Goal: Navigation & Orientation: Find specific page/section

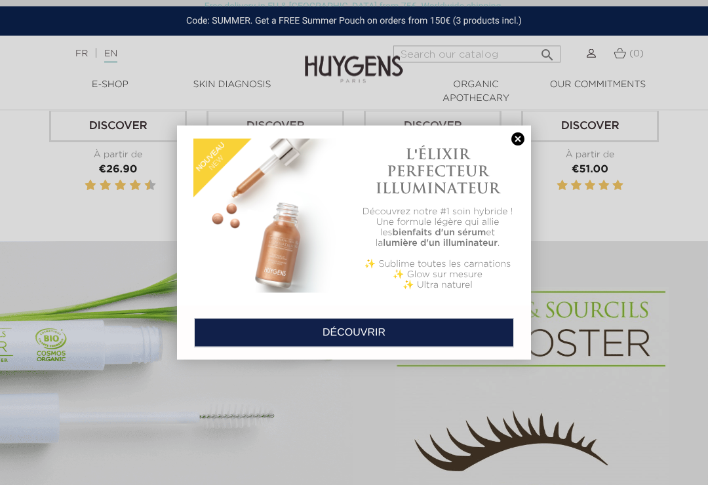
scroll to position [626, 0]
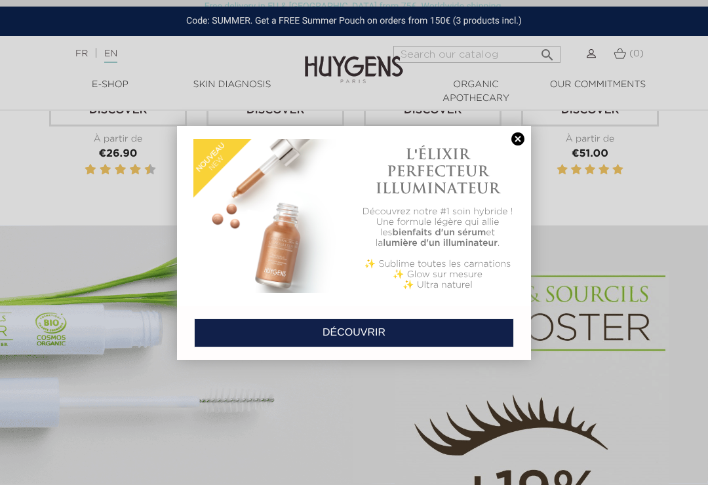
click at [525, 144] on link at bounding box center [518, 139] width 18 height 14
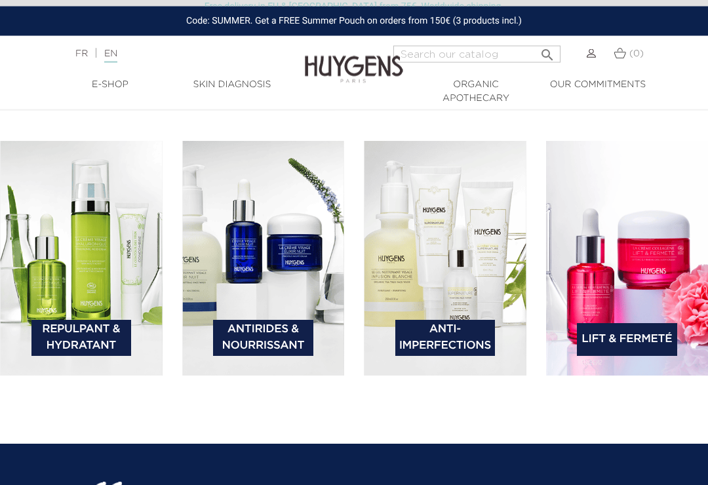
scroll to position [1795, 0]
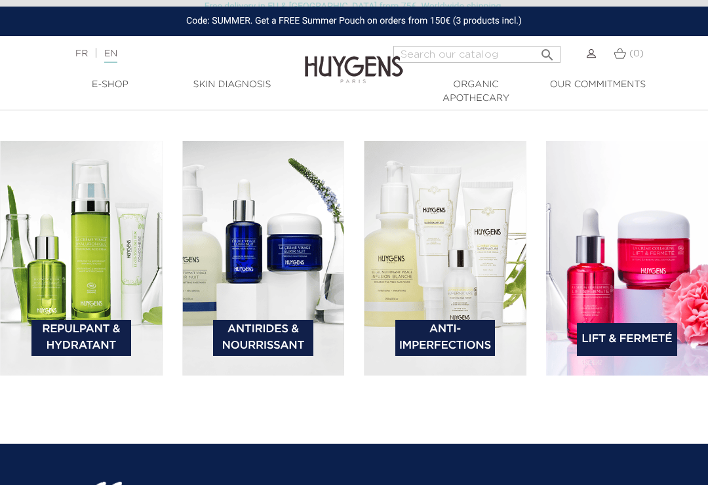
click at [100, 352] on link "Repulpant & Hydratant" at bounding box center [81, 338] width 100 height 36
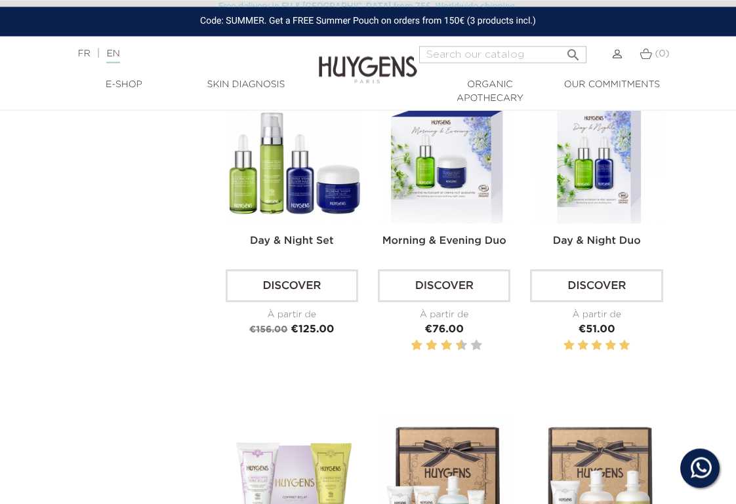
scroll to position [2372, 0]
click at [238, 90] on link "Skin Diagnosis" at bounding box center [246, 85] width 122 height 14
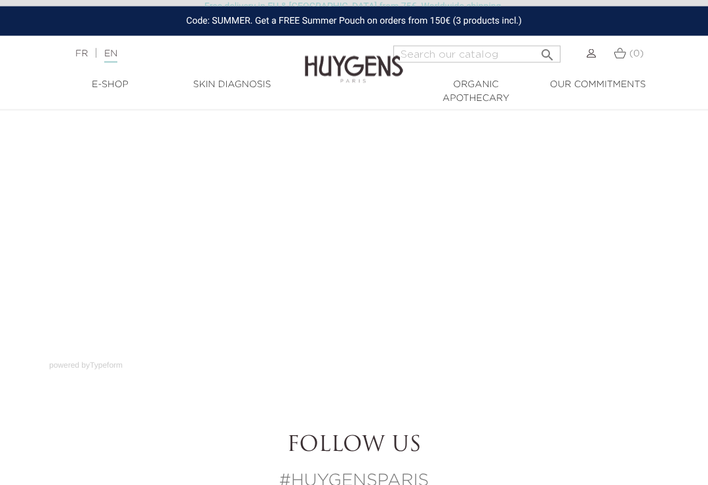
scroll to position [172, 0]
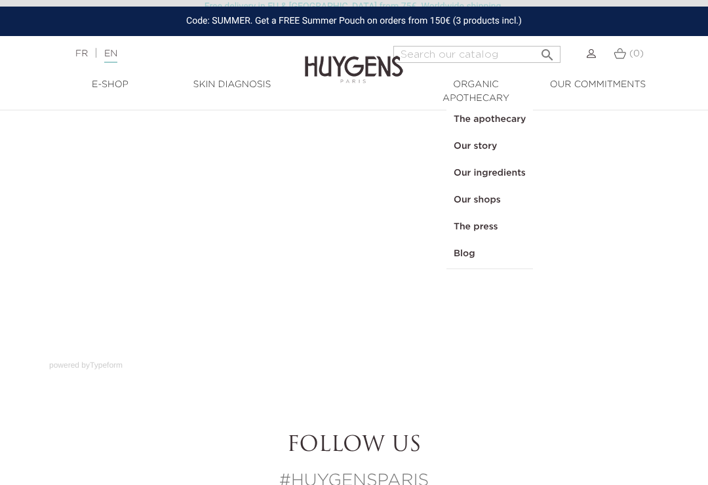
click at [461, 153] on link "Our story" at bounding box center [489, 146] width 85 height 27
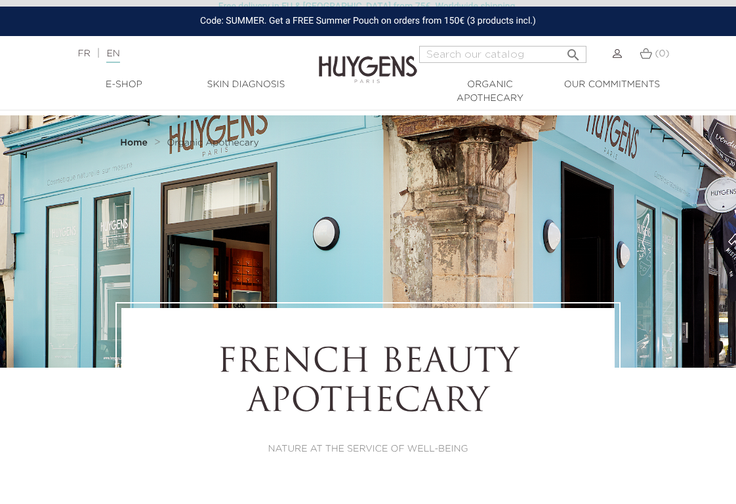
select select "FR"
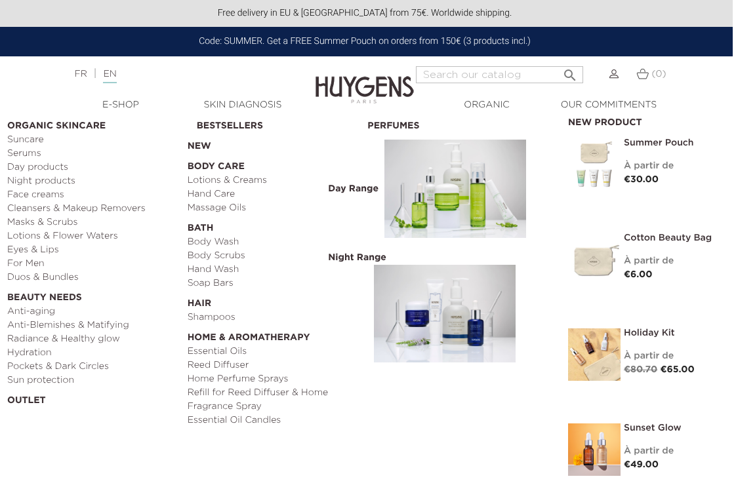
scroll to position [0, 4]
click at [37, 247] on link "Eyes & Lips" at bounding box center [92, 250] width 171 height 14
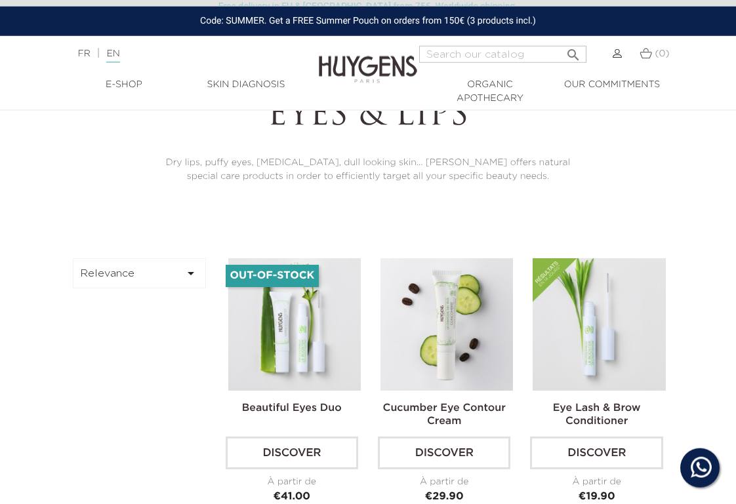
scroll to position [197, 0]
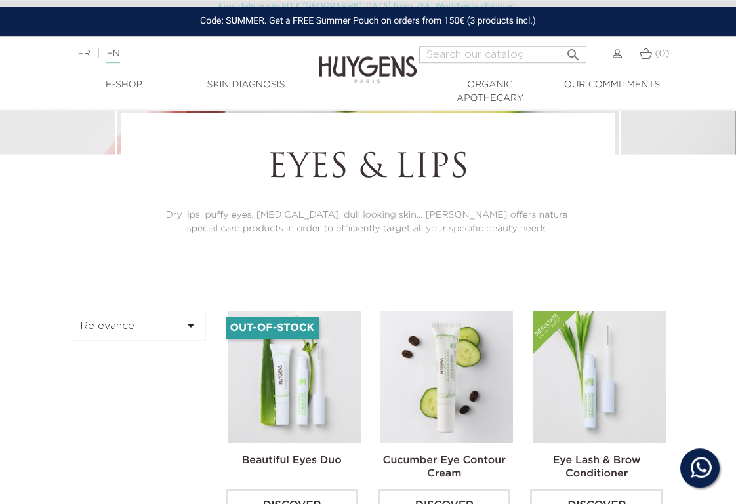
click at [735, 230] on div "Eyes & Lips Dry lips, puffy eyes, [MEDICAL_DATA], dull looking skin... [PERSON_…" at bounding box center [368, 193] width 736 height 171
